Goal: Task Accomplishment & Management: Use online tool/utility

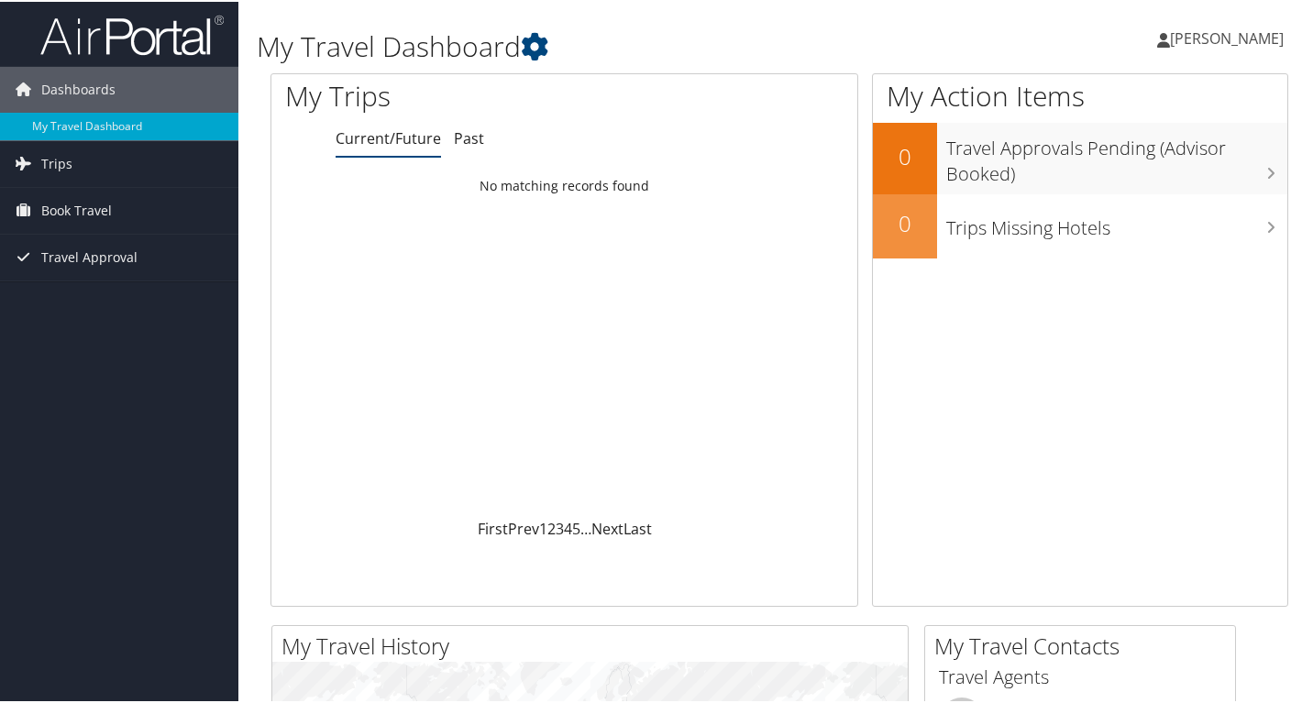
click at [65, 162] on span "Trips" at bounding box center [56, 162] width 31 height 46
click at [74, 195] on link "Current/Future Trips" at bounding box center [119, 199] width 238 height 28
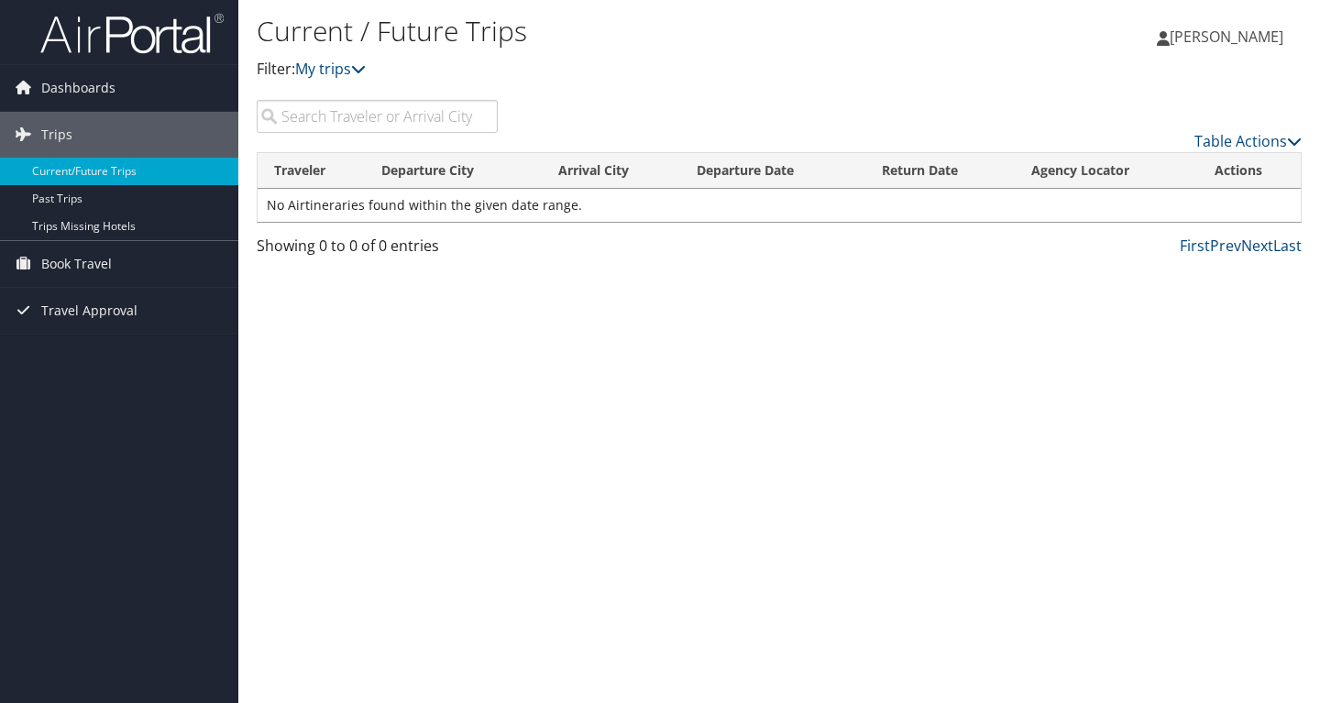
click at [84, 262] on span "Book Travel" at bounding box center [76, 264] width 71 height 46
click at [113, 325] on link "Book/Manage Online Trips" at bounding box center [119, 328] width 238 height 28
